Goal: Task Accomplishment & Management: Use online tool/utility

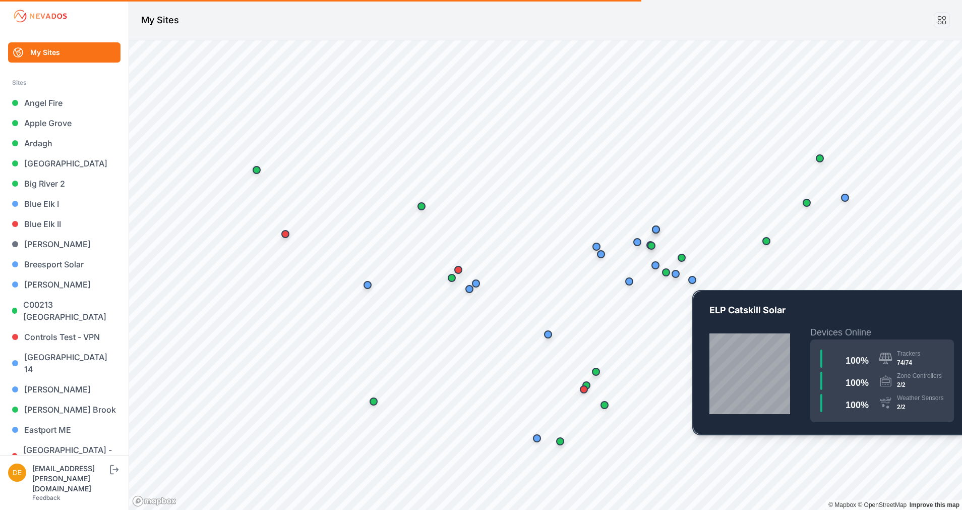
click at [687, 283] on div "Map marker" at bounding box center [692, 280] width 20 height 20
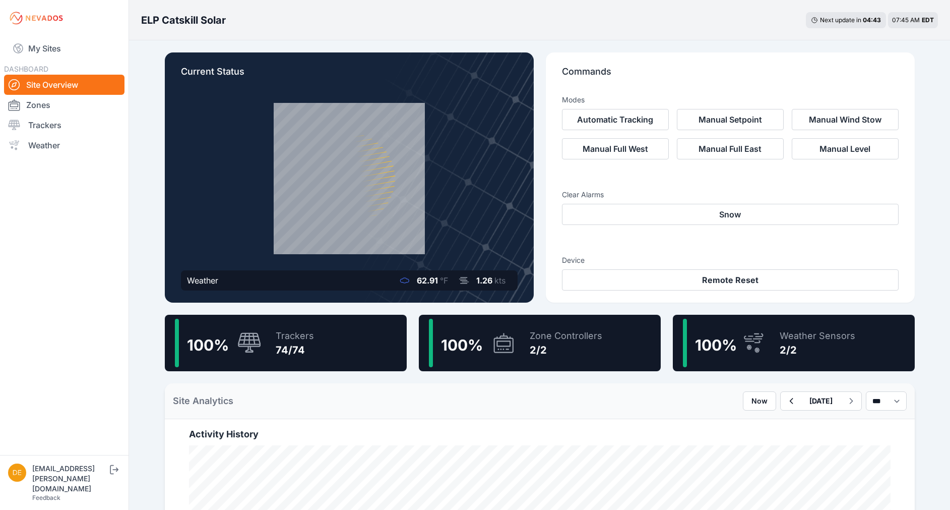
click at [346, 346] on div "100 % Trackers 74/74" at bounding box center [286, 343] width 242 height 56
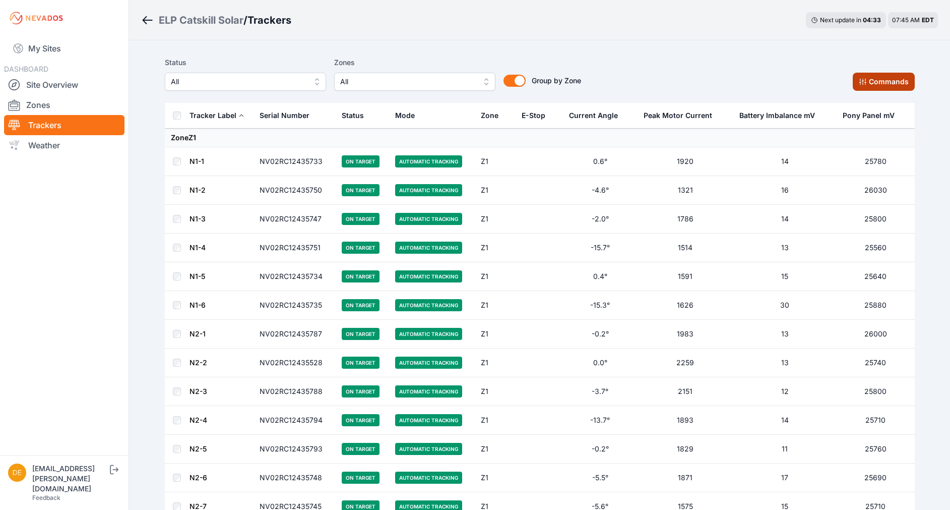
click at [883, 81] on button "Commands" at bounding box center [884, 82] width 62 height 18
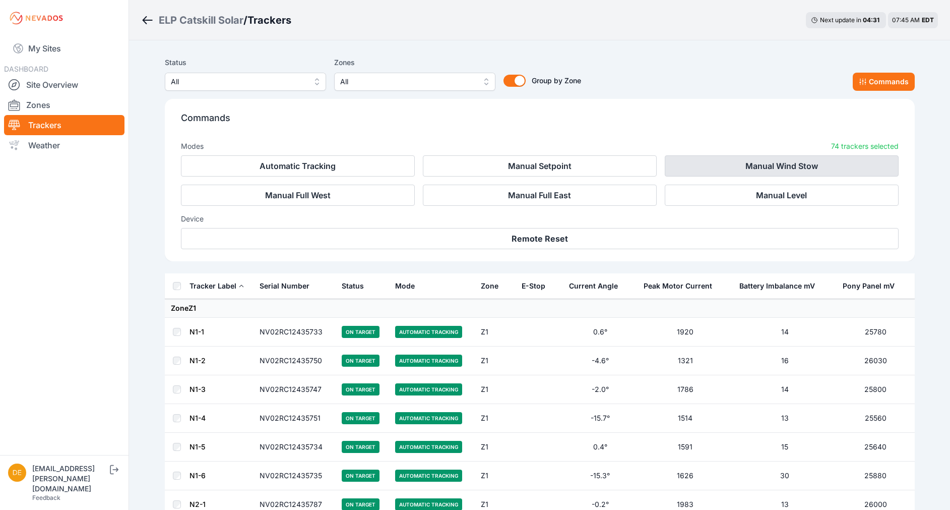
click at [784, 163] on button "Manual Wind Stow" at bounding box center [782, 165] width 234 height 21
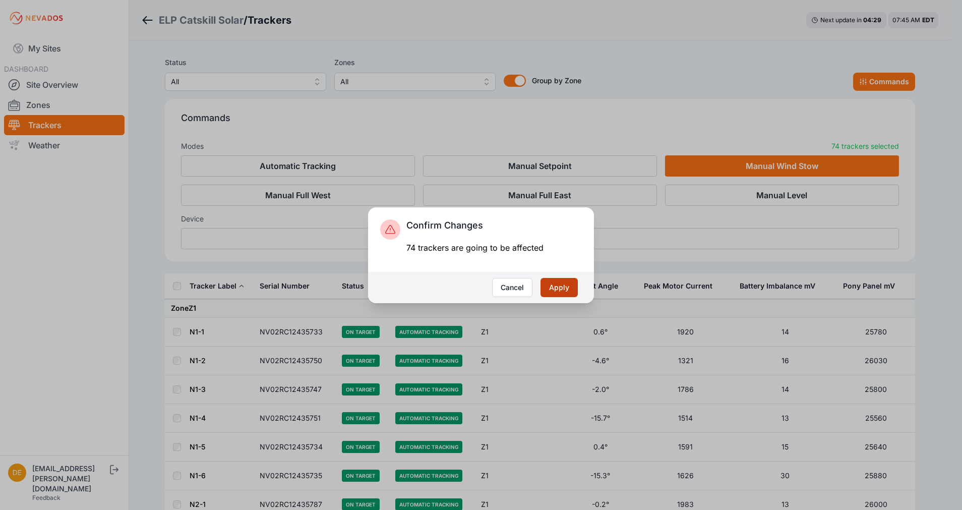
click at [562, 285] on button "Apply" at bounding box center [559, 287] width 37 height 19
